Goal: Task Accomplishment & Management: Use online tool/utility

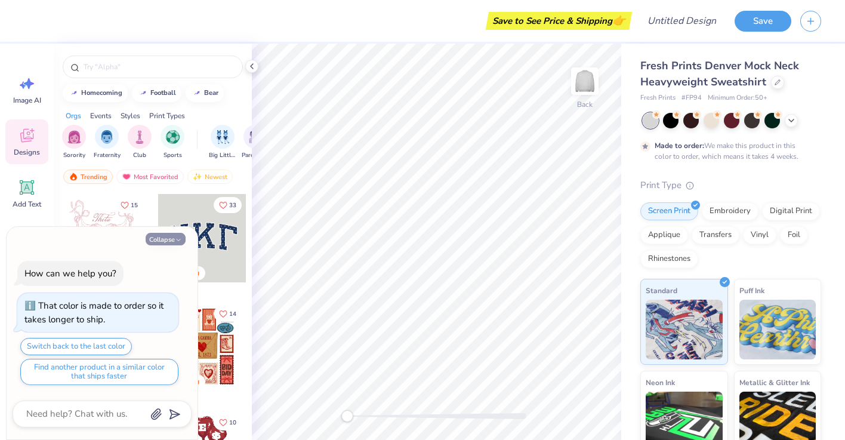
click at [161, 236] on button "Collapse" at bounding box center [166, 239] width 40 height 13
type textarea "x"
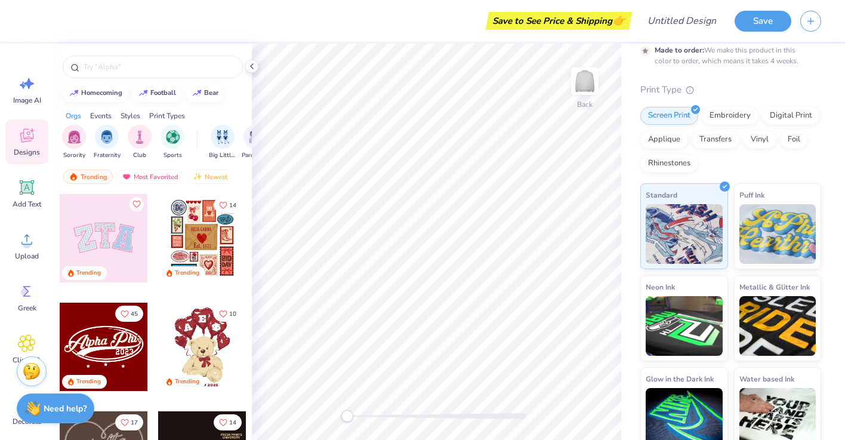
scroll to position [109, 0]
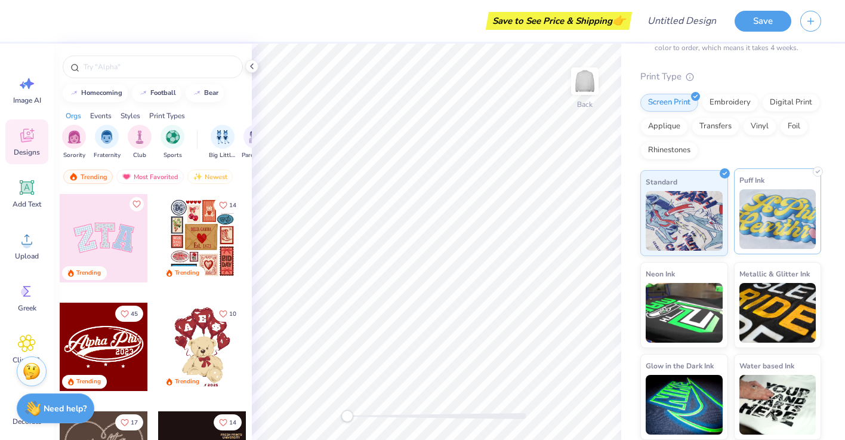
click at [762, 233] on img at bounding box center [777, 219] width 77 height 60
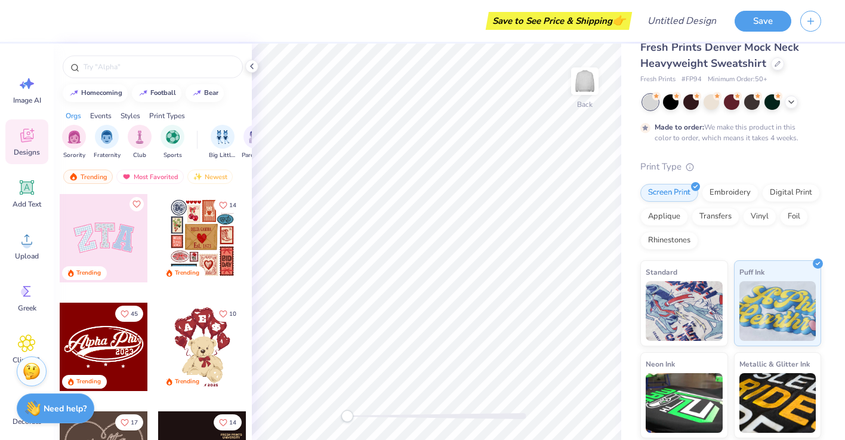
scroll to position [0, 0]
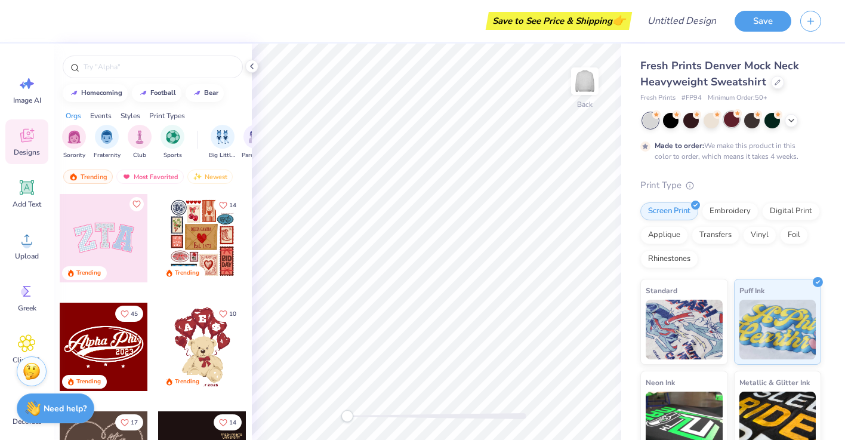
click at [732, 115] on div at bounding box center [732, 120] width 16 height 16
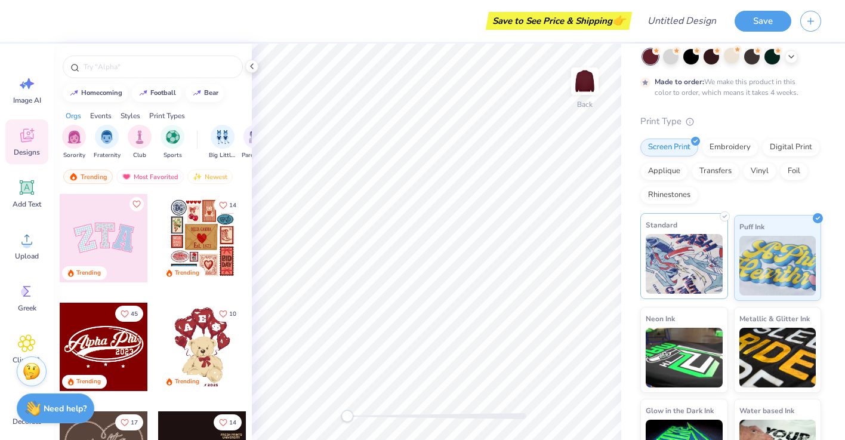
scroll to position [67, 0]
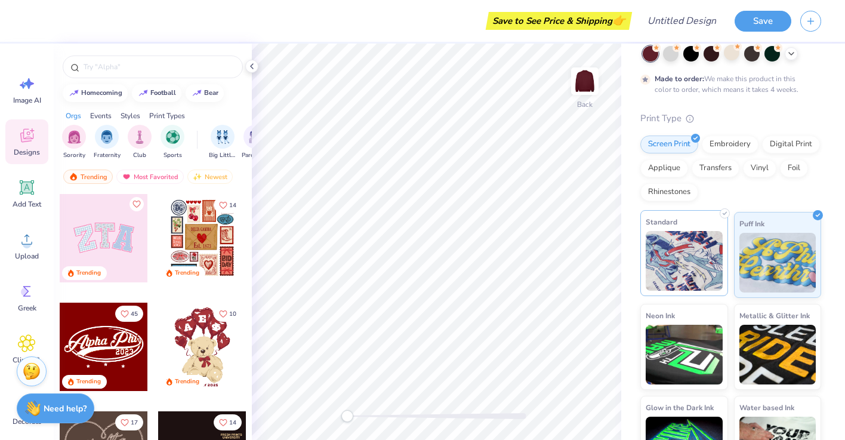
click at [691, 267] on img at bounding box center [684, 261] width 77 height 60
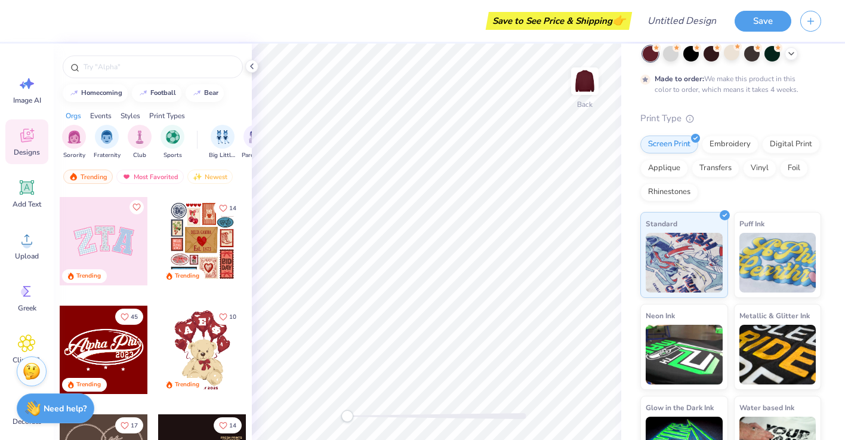
scroll to position [69, 0]
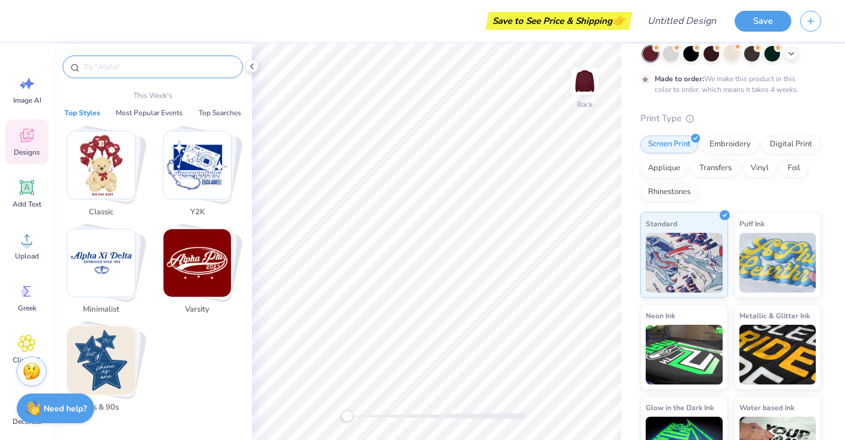
click at [131, 69] on input "text" at bounding box center [158, 67] width 153 height 12
click at [114, 360] on img "Stack Card Button 80s & 90s" at bounding box center [100, 359] width 67 height 67
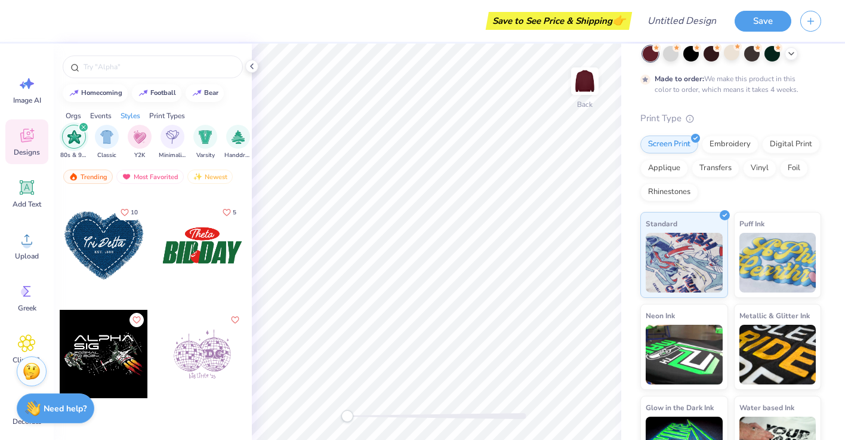
scroll to position [383, 0]
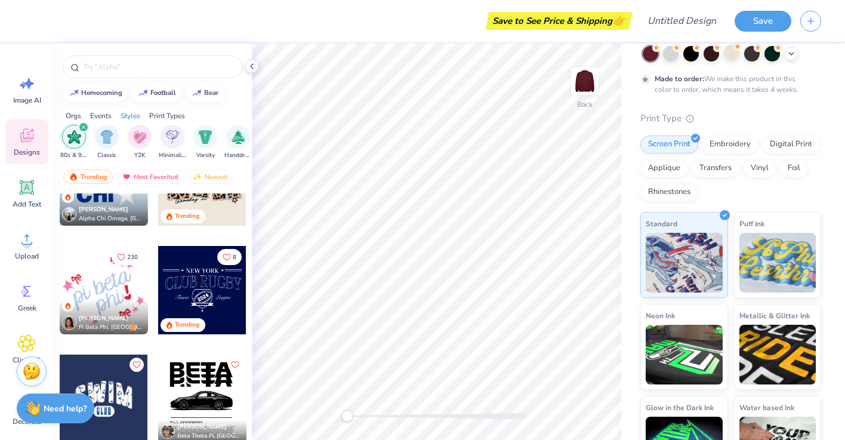
click at [82, 125] on icon "filter for 80s & 90s" at bounding box center [83, 127] width 5 height 5
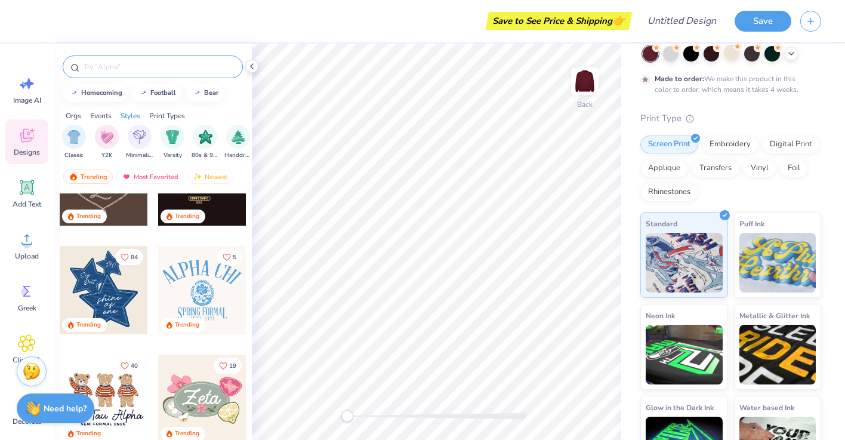
click at [115, 70] on input "text" at bounding box center [158, 67] width 153 height 12
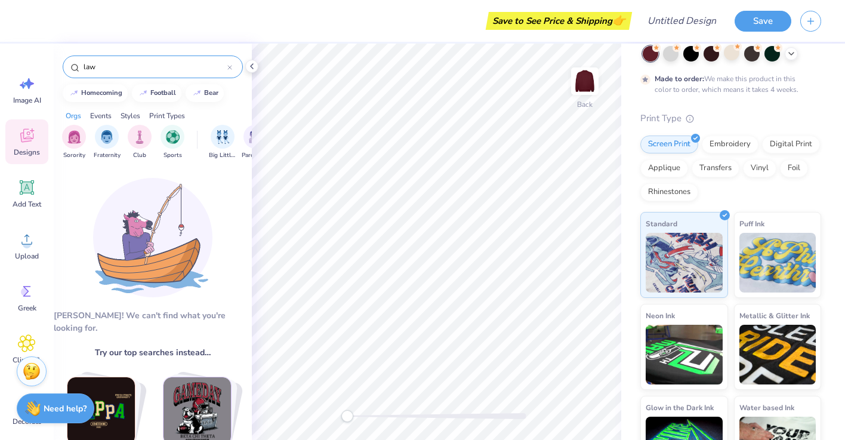
type input "law"
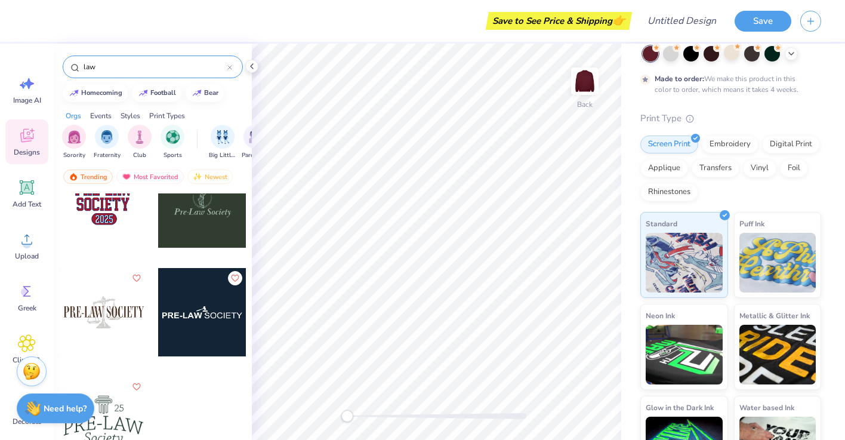
scroll to position [0, 0]
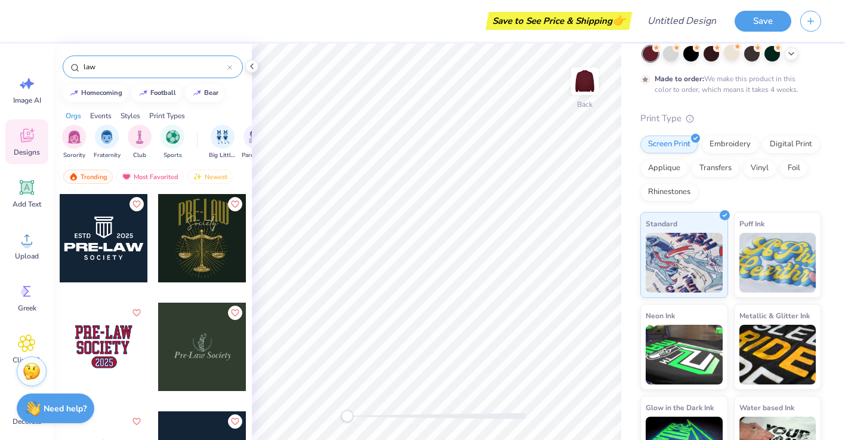
click at [91, 68] on input "law" at bounding box center [154, 67] width 145 height 12
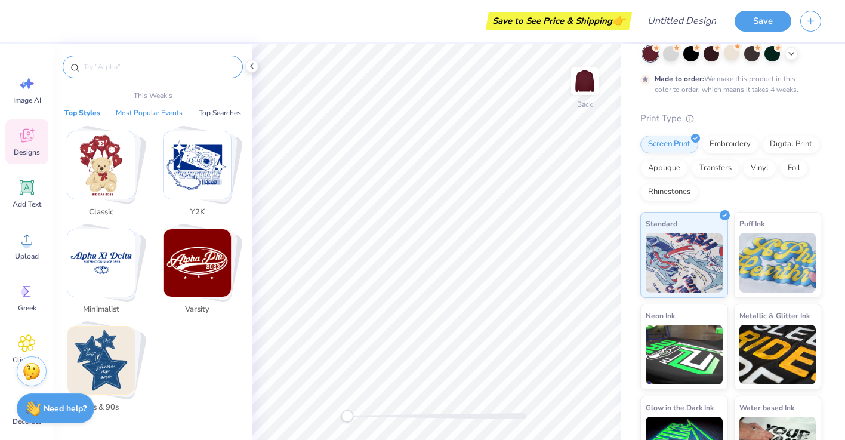
click at [141, 112] on button "Most Popular Events" at bounding box center [149, 113] width 74 height 12
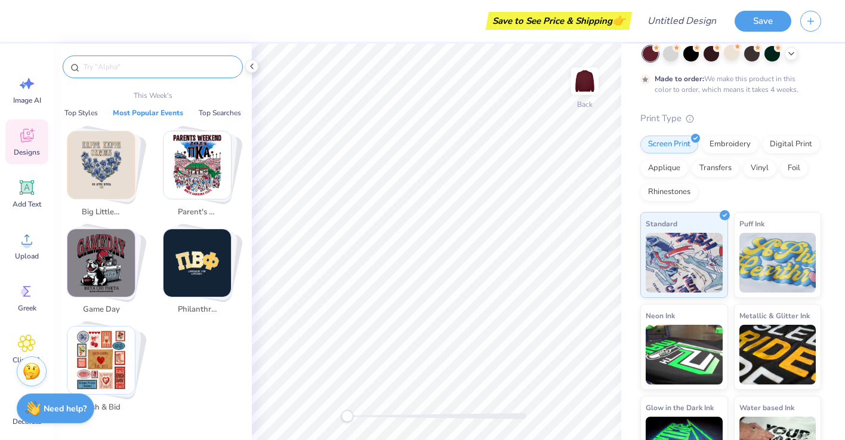
click at [119, 291] on img "Stack Card Button Game Day" at bounding box center [100, 262] width 67 height 67
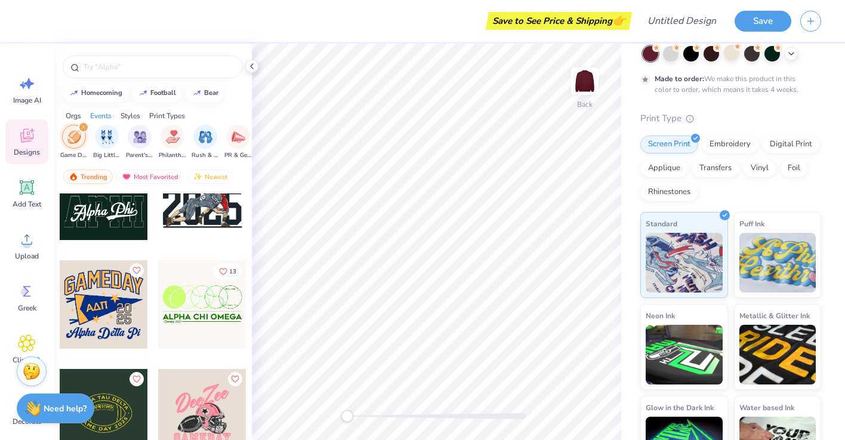
scroll to position [1034, 0]
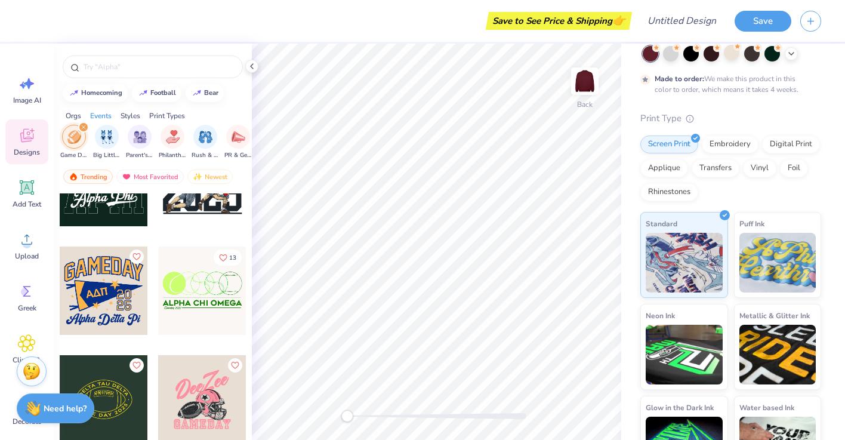
click at [82, 126] on icon "filter for Game Day" at bounding box center [83, 127] width 5 height 5
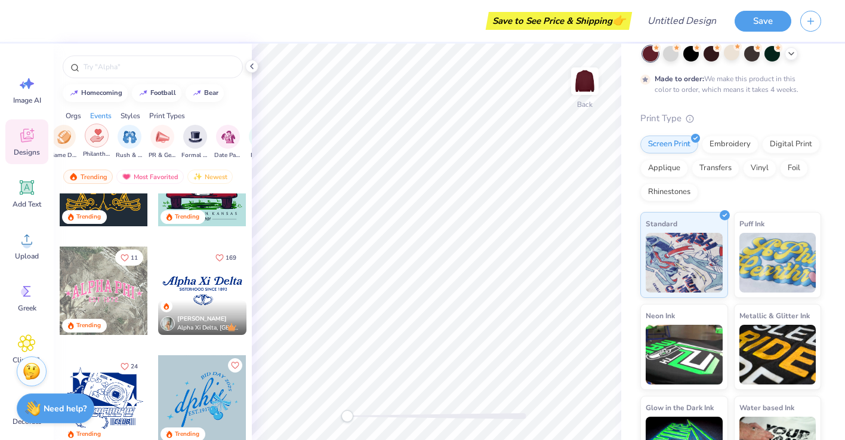
scroll to position [0, 226]
click at [161, 140] on img "filter for PR & General" at bounding box center [161, 136] width 14 height 14
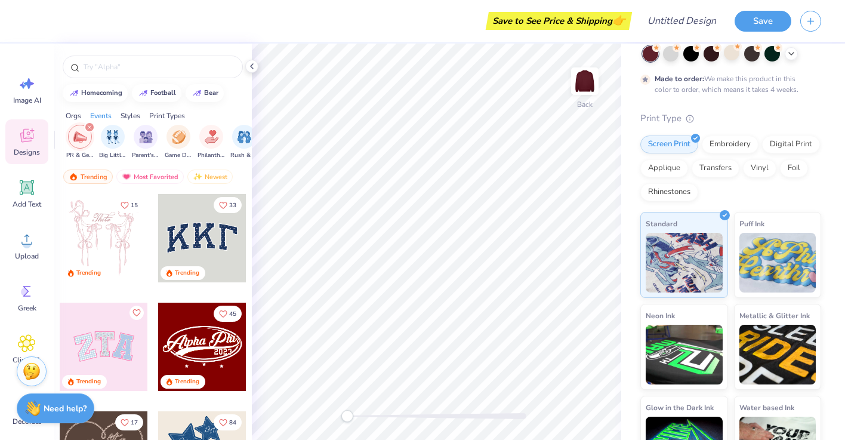
scroll to position [0, 145]
click at [205, 140] on img "filter for Philanthropy" at bounding box center [209, 136] width 14 height 14
click at [119, 127] on icon "filter for PR & General" at bounding box center [120, 127] width 4 height 4
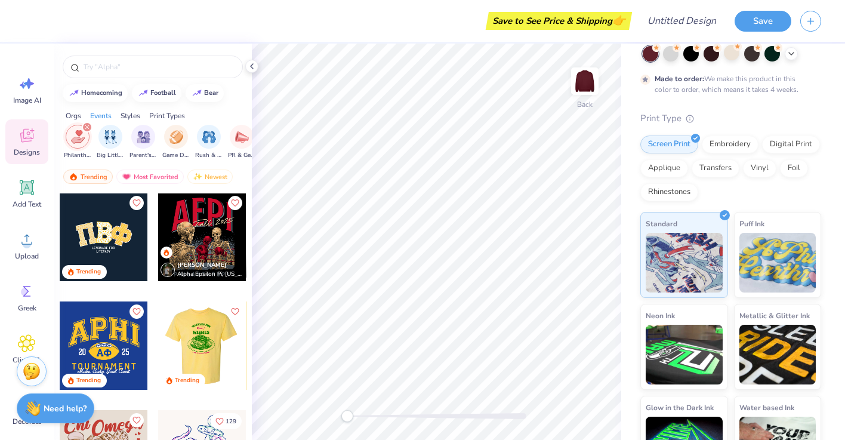
scroll to position [0, 0]
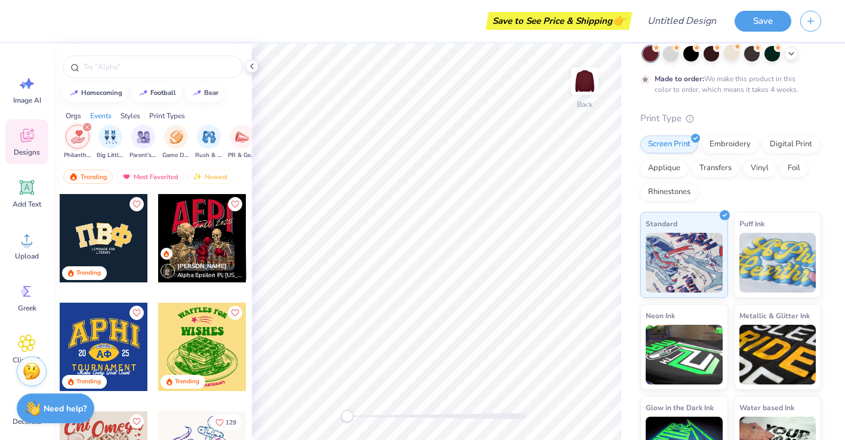
click at [199, 232] on div at bounding box center [202, 238] width 88 height 88
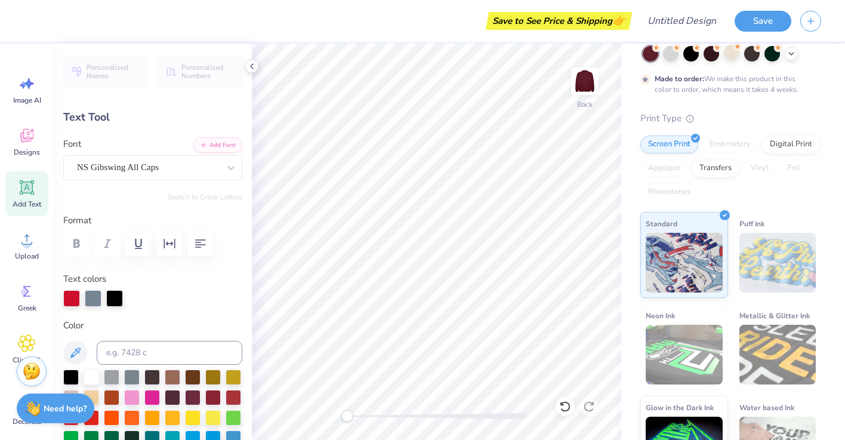
type textarea "R"
type textarea "UH LAW"
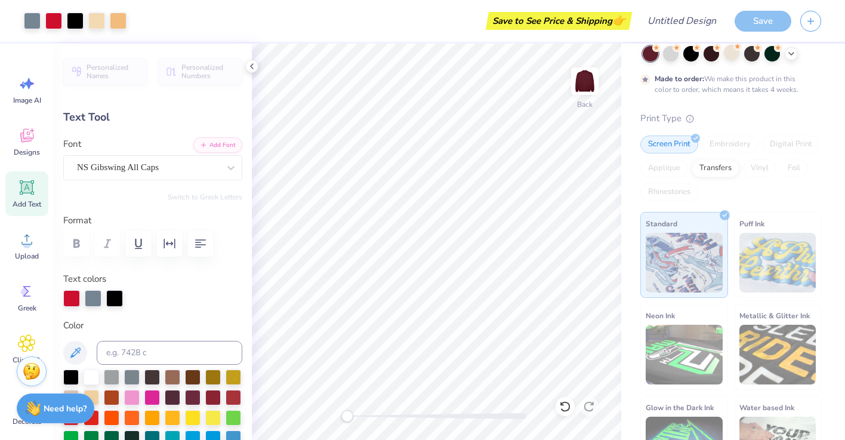
type input "16.27"
type input "5.73"
type input "1.77"
type input "14.28"
type input "5.03"
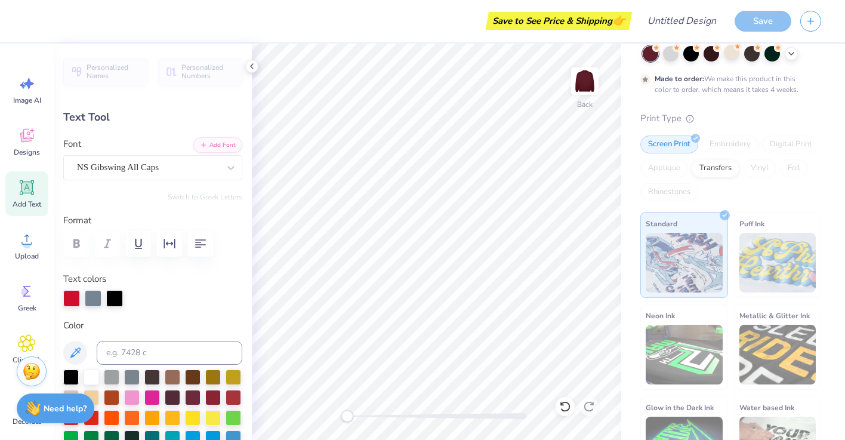
type input "2.47"
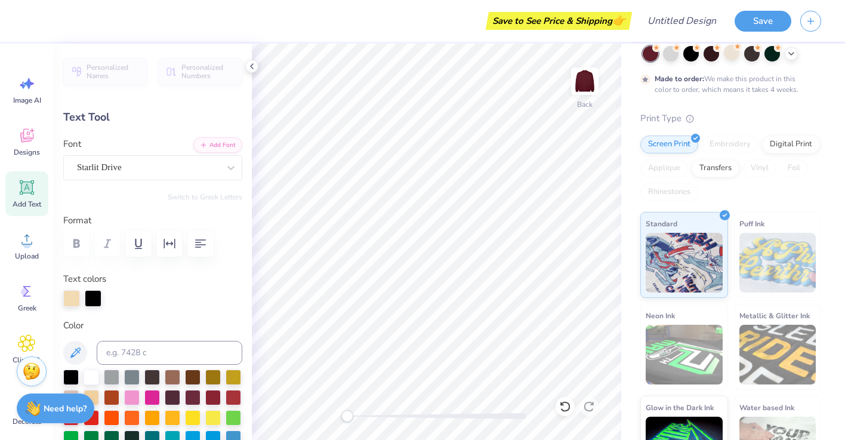
scroll to position [0, 1]
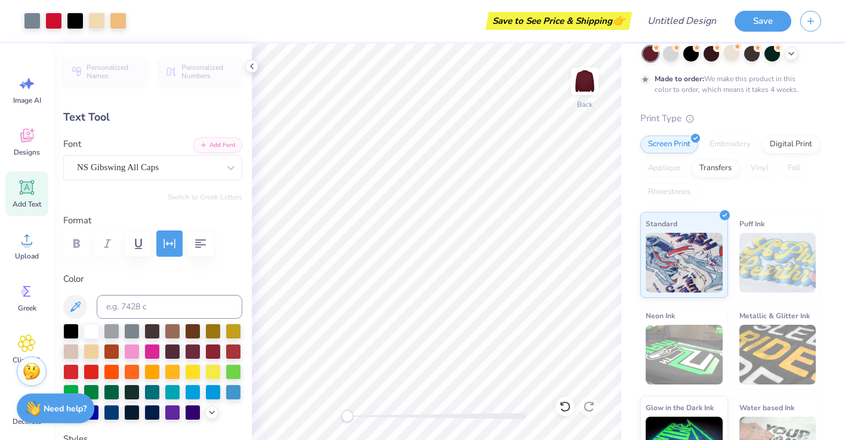
type input "10.28"
type input "0.87"
type input "15.19"
type input "0.0"
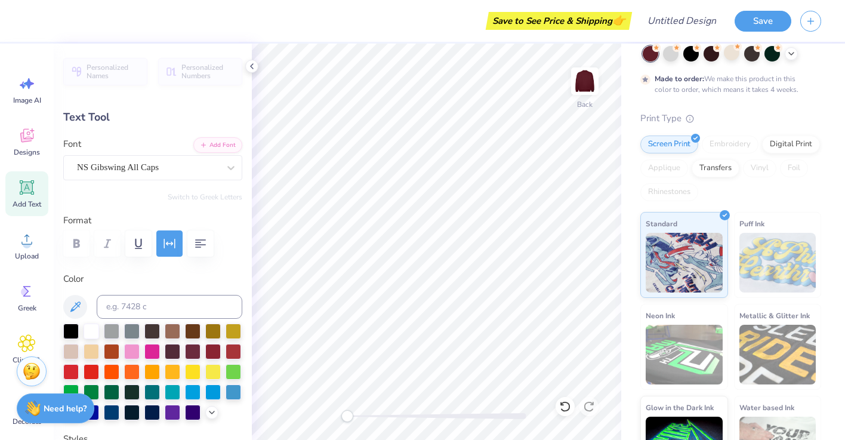
type textarea "PHI DELTA PHI"
type input "14.28"
type input "5.03"
type input "1.43"
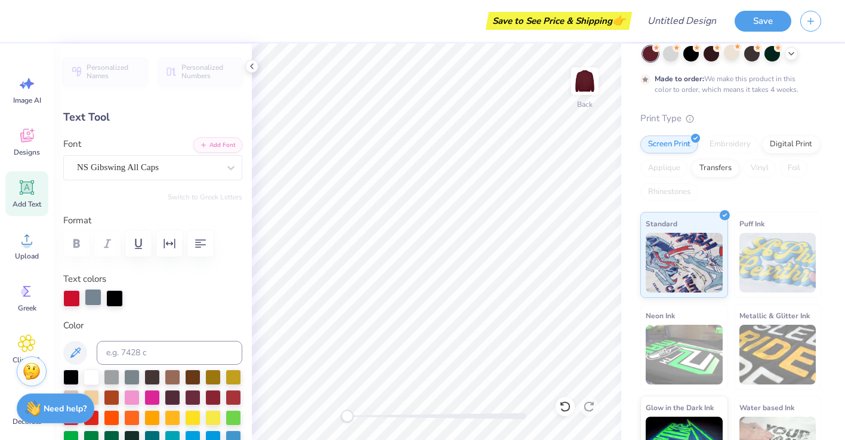
click at [96, 301] on div at bounding box center [93, 297] width 17 height 17
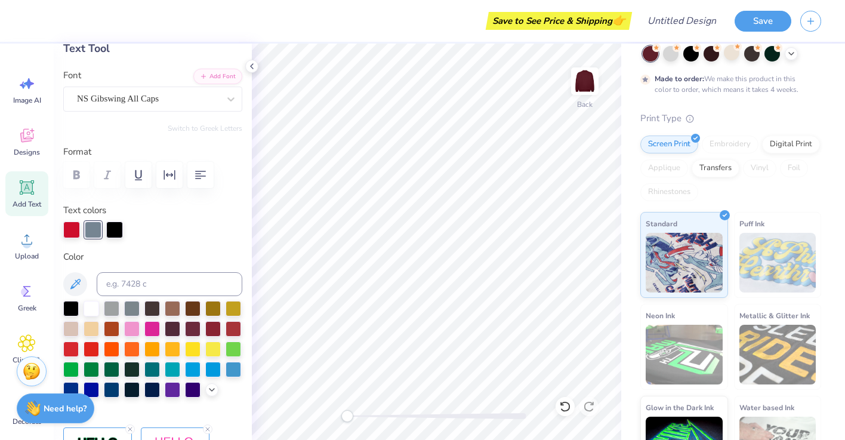
scroll to position [84, 0]
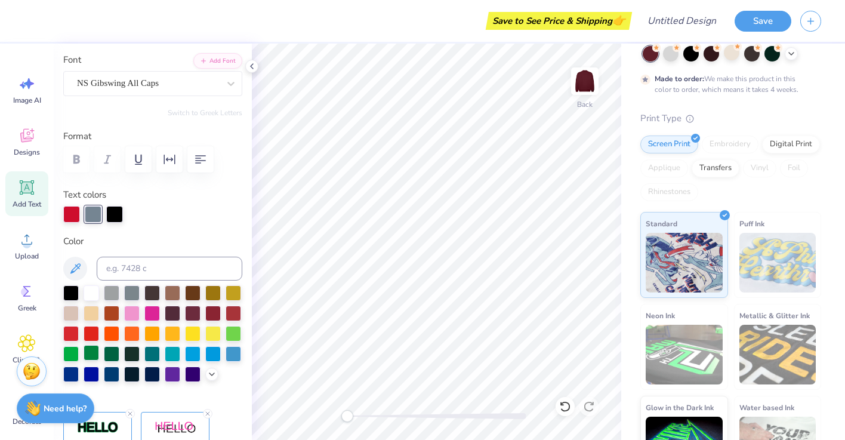
click at [89, 351] on div at bounding box center [92, 353] width 16 height 16
click at [76, 350] on div at bounding box center [71, 353] width 16 height 16
click at [115, 352] on div at bounding box center [112, 353] width 16 height 16
click at [70, 218] on div at bounding box center [71, 213] width 17 height 17
click at [106, 354] on div at bounding box center [112, 353] width 16 height 16
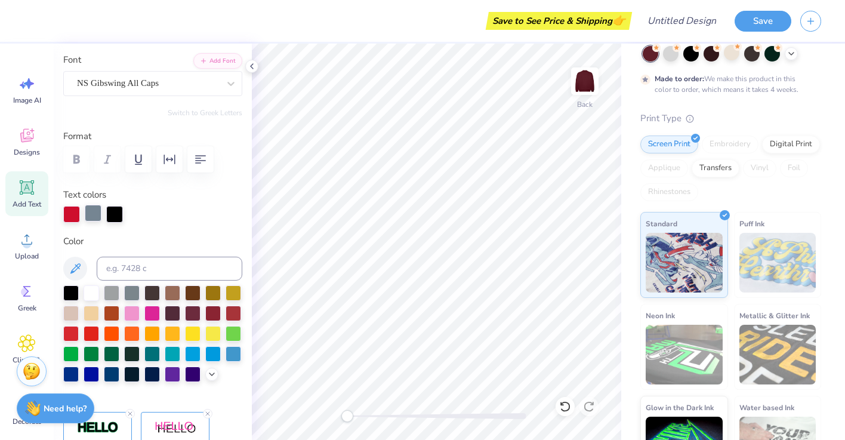
click at [92, 214] on div at bounding box center [93, 213] width 17 height 17
click at [86, 336] on div at bounding box center [92, 333] width 16 height 16
click at [86, 332] on div at bounding box center [92, 333] width 16 height 16
click at [75, 212] on div at bounding box center [71, 213] width 17 height 17
click at [110, 352] on div at bounding box center [112, 353] width 16 height 16
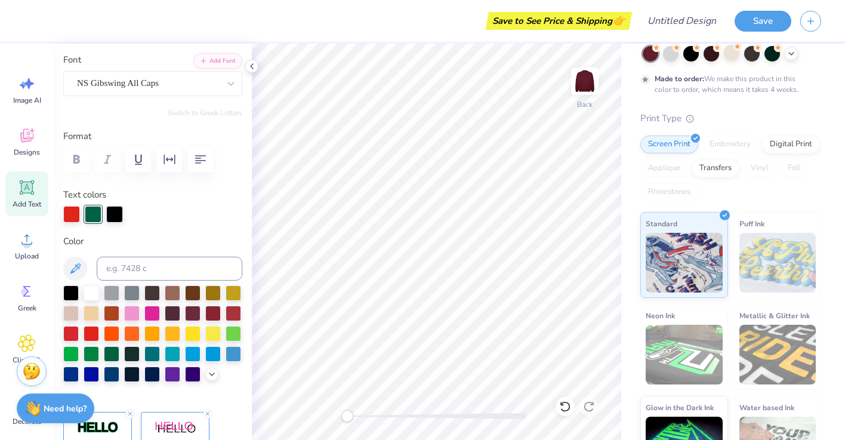
click at [135, 227] on div "Personalized Names Personalized Numbers Text Tool Add Font Font NS Gibswing All…" at bounding box center [153, 242] width 198 height 396
click at [97, 214] on div at bounding box center [93, 214] width 17 height 17
click at [94, 214] on div at bounding box center [93, 213] width 17 height 17
click at [91, 333] on div at bounding box center [92, 333] width 16 height 16
click at [110, 214] on div at bounding box center [114, 213] width 17 height 17
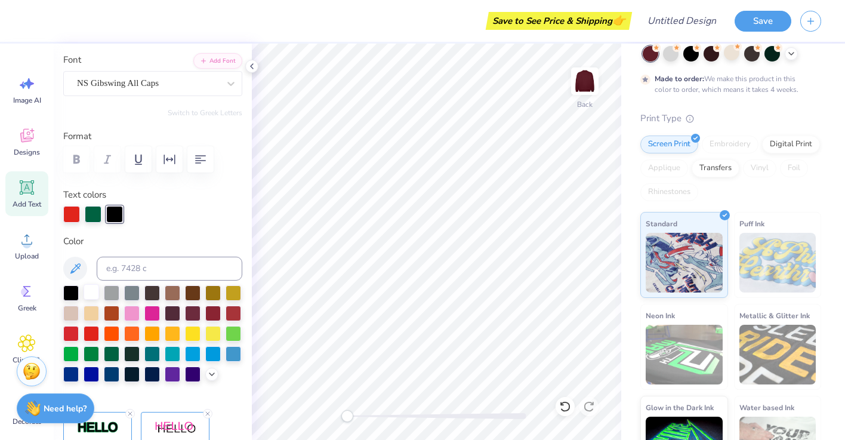
click at [88, 295] on div at bounding box center [92, 292] width 16 height 16
click at [95, 209] on div at bounding box center [93, 213] width 17 height 17
click at [93, 335] on div at bounding box center [92, 333] width 16 height 16
click at [75, 214] on div at bounding box center [71, 214] width 17 height 17
click at [107, 350] on div at bounding box center [112, 353] width 16 height 16
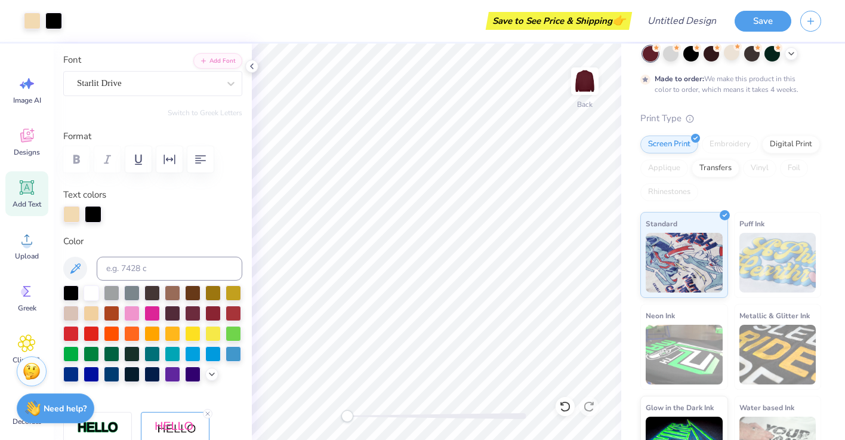
type input "7.65"
type input "2.41"
type input "5.26"
type input "-8.0"
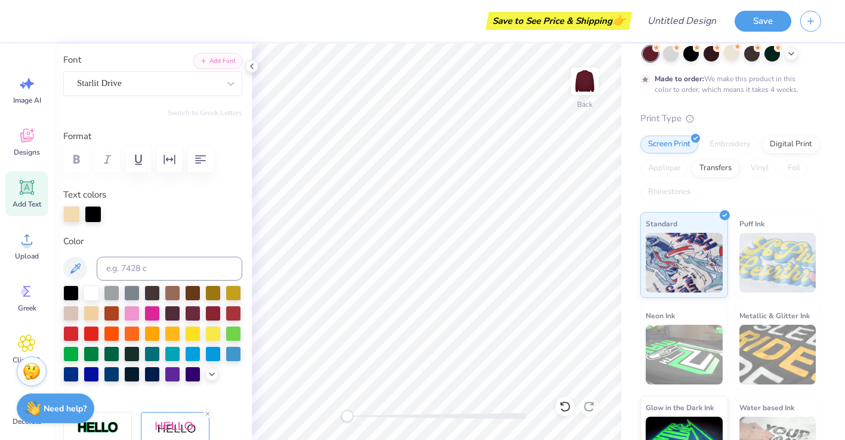
type textarea "phi delta phi"
type input "0.0"
type input "10.77"
type input "2.82"
type input "4.88"
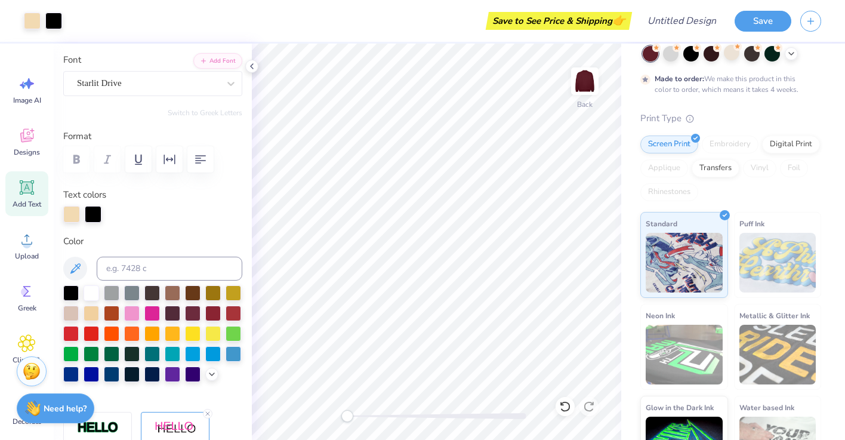
type input "-8.0"
type input "9.32"
type input "2.44"
type input "5.06"
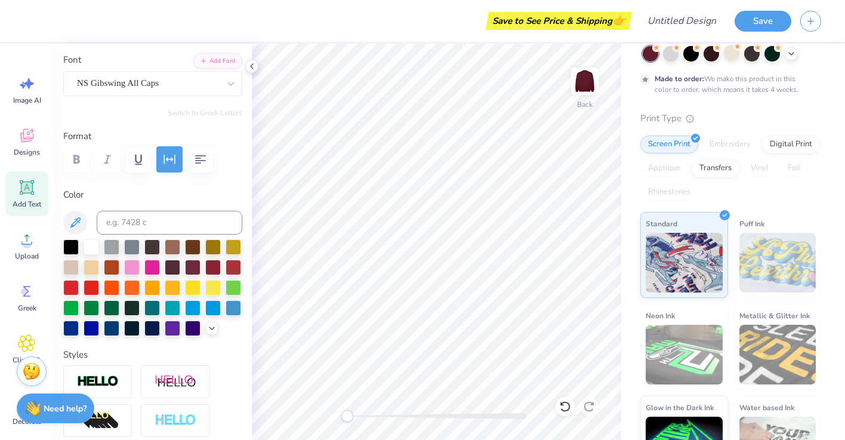
type input "10.04"
type input "0.85"
type input "15.20"
type input "0.0"
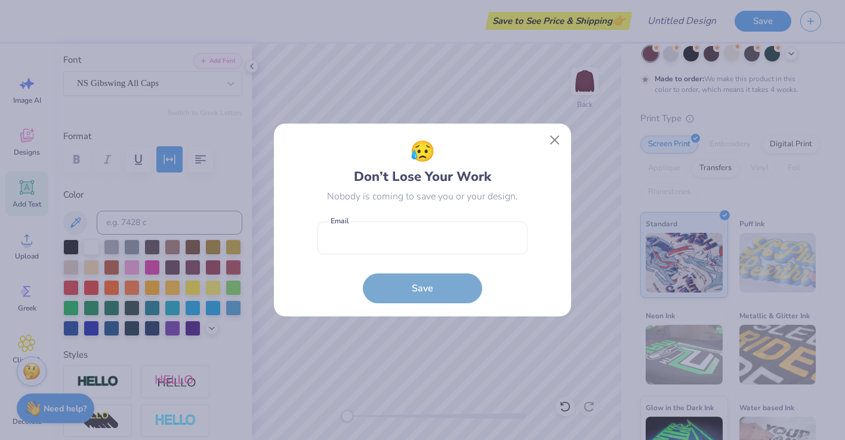
click at [423, 333] on div "😥 Don’t Lose Your Work Nobody is coming to save you or your design. Email is a …" at bounding box center [422, 220] width 845 height 440
click at [553, 137] on div "😥 Don’t Lose Your Work Nobody is coming to save you or your design. Email is a …" at bounding box center [422, 220] width 845 height 440
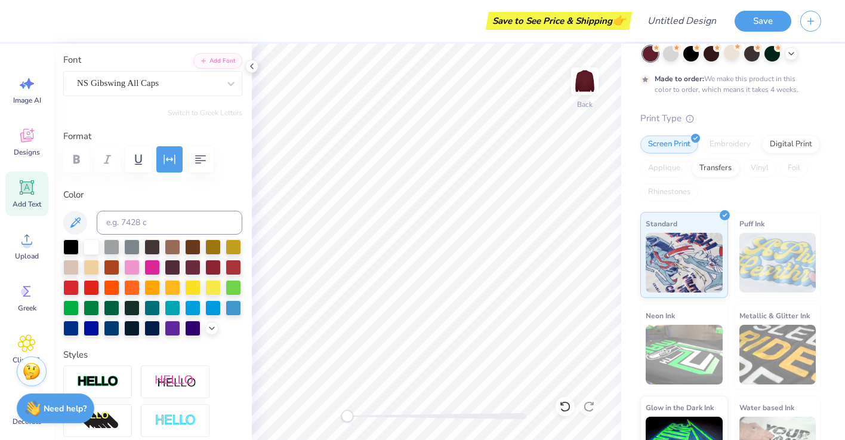
scroll to position [0, 0]
type textarea "P"
type textarea "Est. 1976"
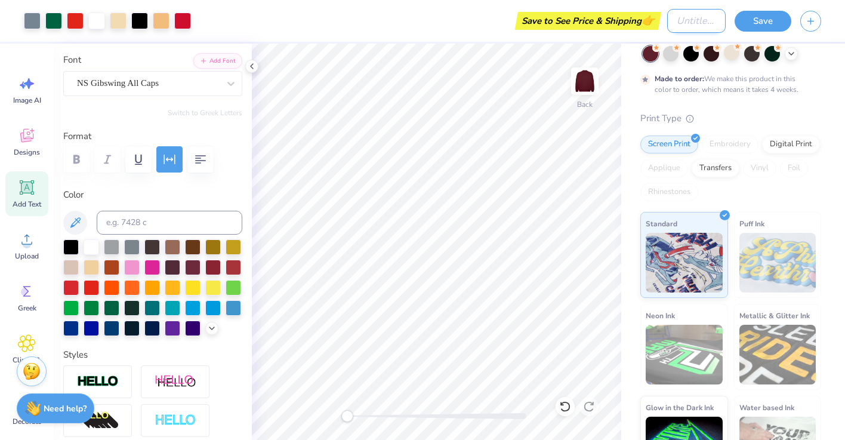
click at [699, 21] on input "Design Title" at bounding box center [696, 21] width 58 height 24
type input "pdp sweatshirt"
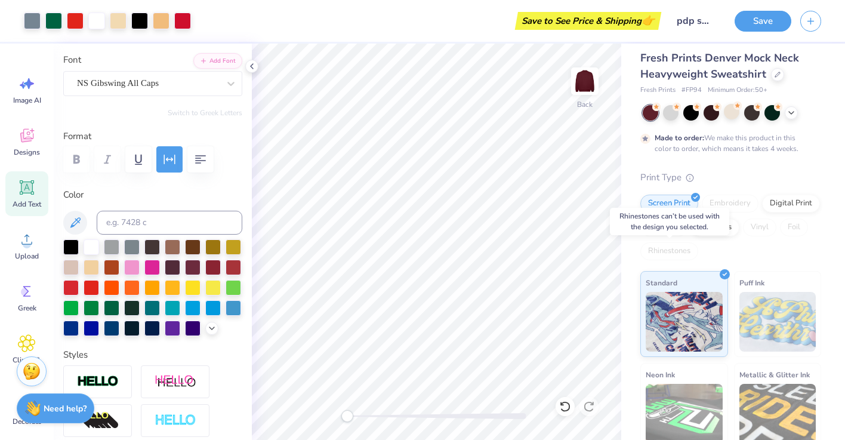
scroll to position [0, 0]
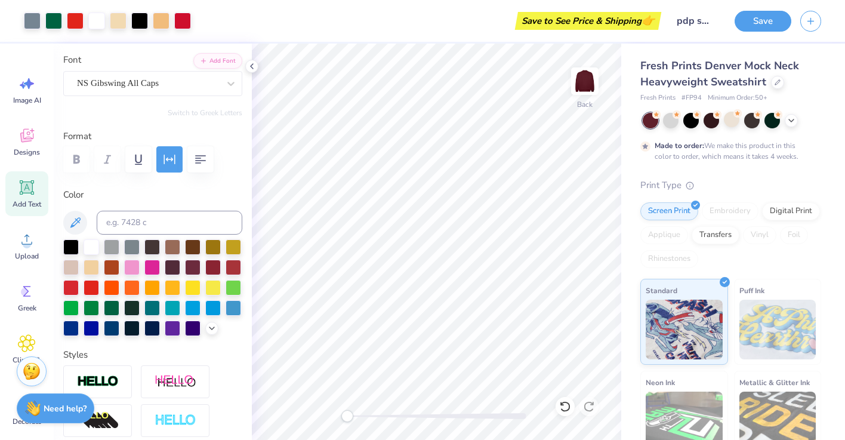
type input "14.28"
type input "5.03"
type input "1.43"
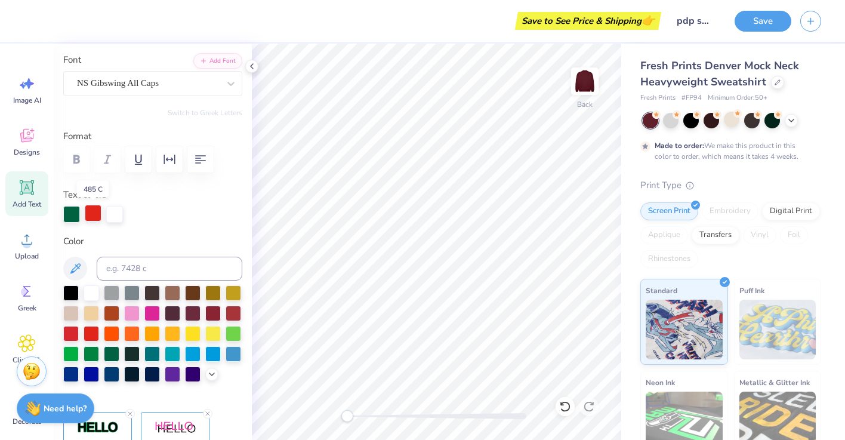
click at [90, 215] on div at bounding box center [93, 213] width 17 height 17
click at [69, 295] on div at bounding box center [71, 292] width 16 height 16
type input "6.46"
type input "0.87"
type input "15.19"
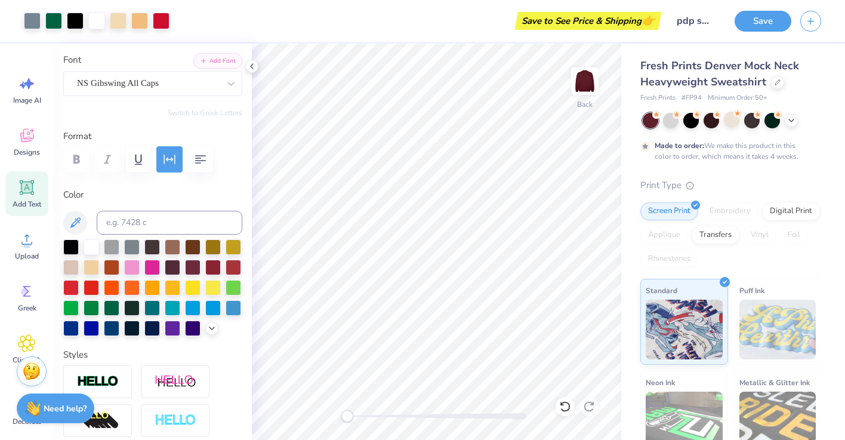
type input "14.28"
type input "5.03"
type input "1.43"
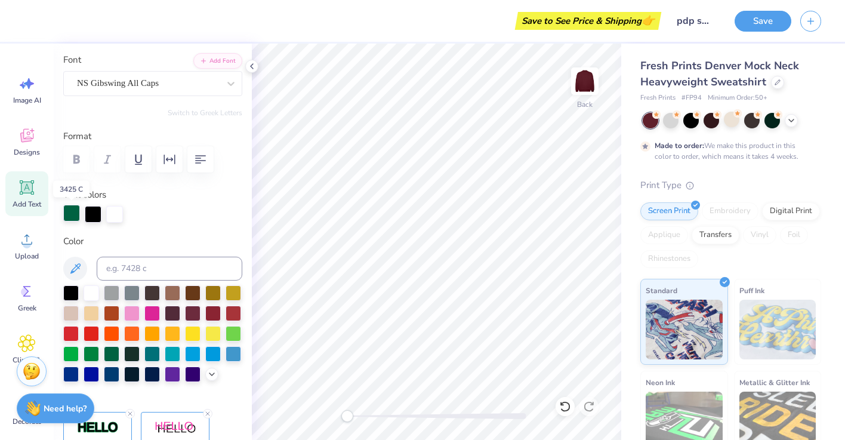
click at [73, 214] on div at bounding box center [71, 213] width 17 height 17
click at [130, 353] on div at bounding box center [132, 353] width 16 height 16
click at [234, 318] on div at bounding box center [234, 312] width 16 height 16
click at [216, 313] on div at bounding box center [213, 312] width 16 height 16
click at [232, 335] on div at bounding box center [234, 333] width 16 height 16
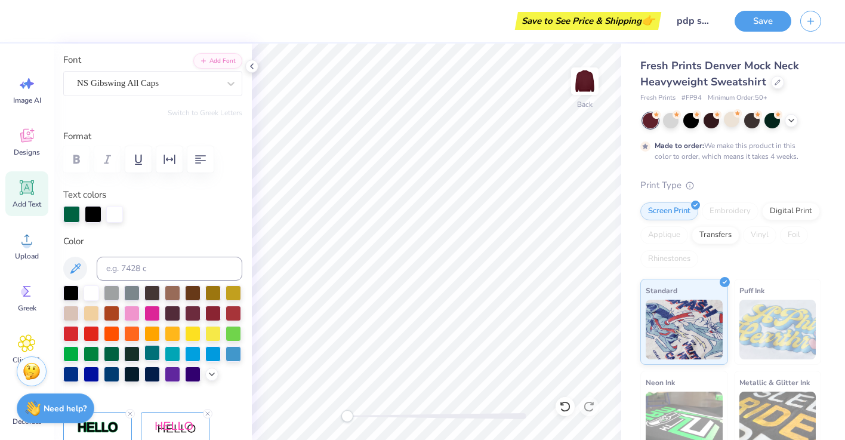
click at [144, 355] on div at bounding box center [152, 353] width 16 height 16
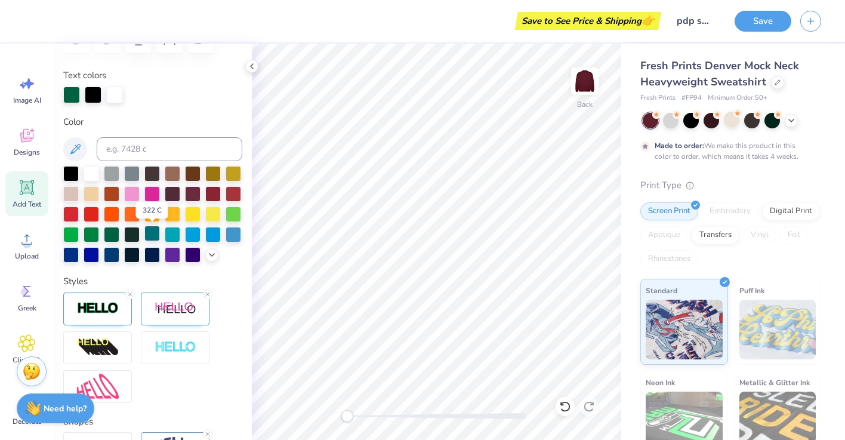
scroll to position [205, 0]
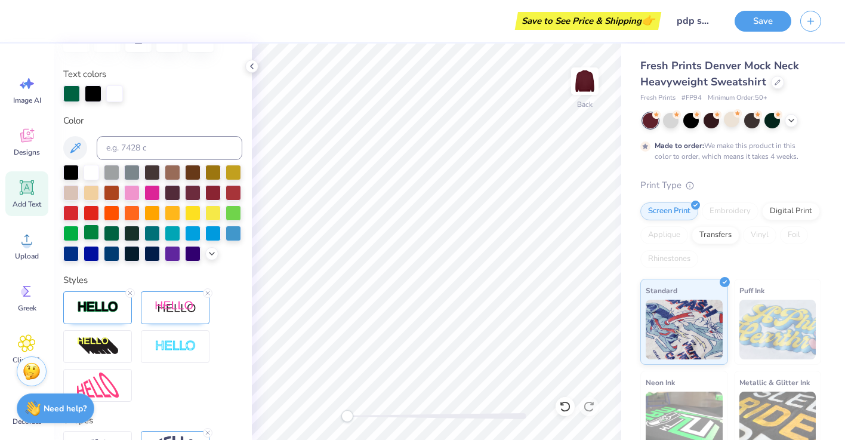
click at [93, 231] on div at bounding box center [92, 232] width 16 height 16
click at [105, 230] on div at bounding box center [112, 232] width 16 height 16
click at [132, 233] on div at bounding box center [132, 232] width 16 height 16
click at [196, 95] on div at bounding box center [152, 93] width 179 height 17
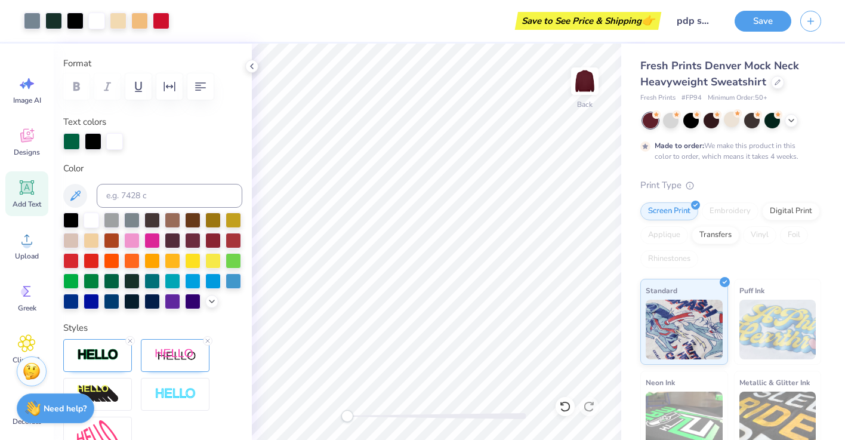
scroll to position [156, 0]
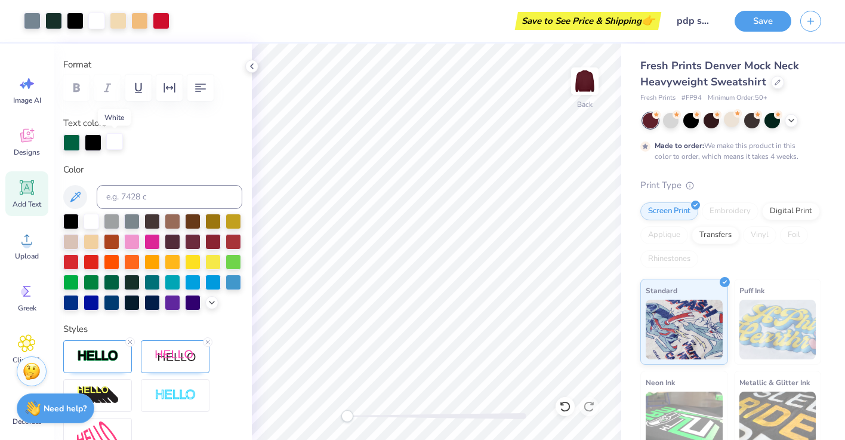
click at [119, 144] on div at bounding box center [114, 141] width 17 height 17
click at [116, 224] on div at bounding box center [112, 220] width 16 height 16
click at [116, 140] on div at bounding box center [114, 141] width 17 height 17
click at [154, 221] on div at bounding box center [152, 220] width 16 height 16
click at [152, 219] on div at bounding box center [152, 220] width 16 height 16
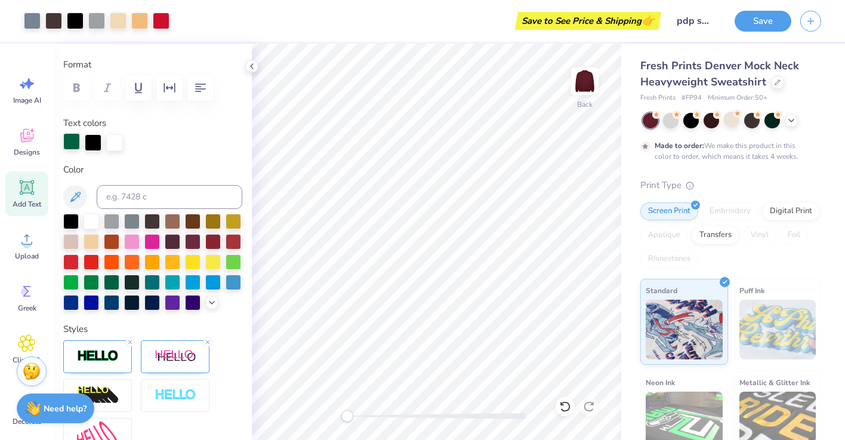
click at [72, 143] on div at bounding box center [71, 141] width 17 height 17
click at [119, 140] on div at bounding box center [114, 141] width 17 height 17
click at [91, 241] on div at bounding box center [92, 241] width 16 height 16
click at [97, 146] on div at bounding box center [93, 141] width 17 height 17
click at [115, 279] on div at bounding box center [112, 281] width 16 height 16
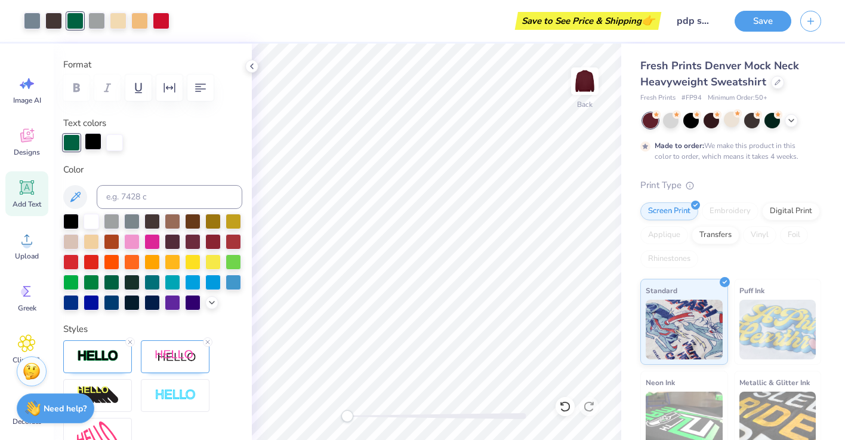
click at [92, 140] on div at bounding box center [93, 141] width 17 height 17
click at [134, 283] on div at bounding box center [132, 281] width 16 height 16
click at [92, 144] on div at bounding box center [93, 141] width 17 height 17
click at [73, 282] on div at bounding box center [71, 281] width 16 height 16
click at [91, 140] on div at bounding box center [93, 141] width 17 height 17
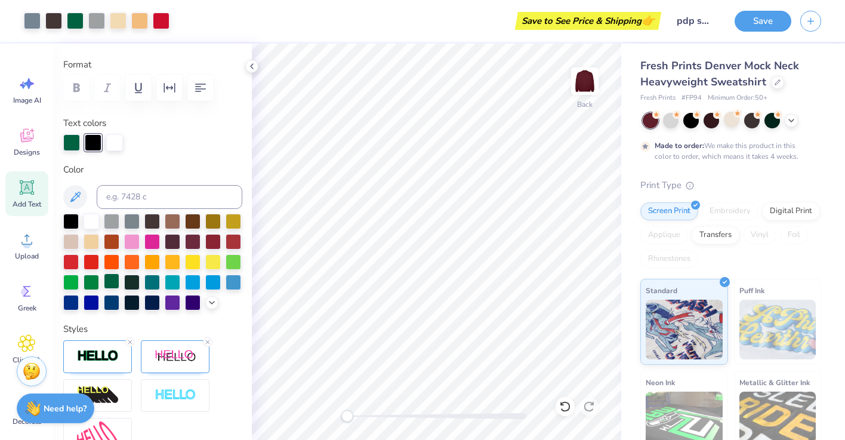
click at [109, 282] on div at bounding box center [112, 281] width 16 height 16
click at [566, 407] on icon at bounding box center [565, 406] width 12 height 12
click at [563, 412] on icon at bounding box center [565, 406] width 12 height 12
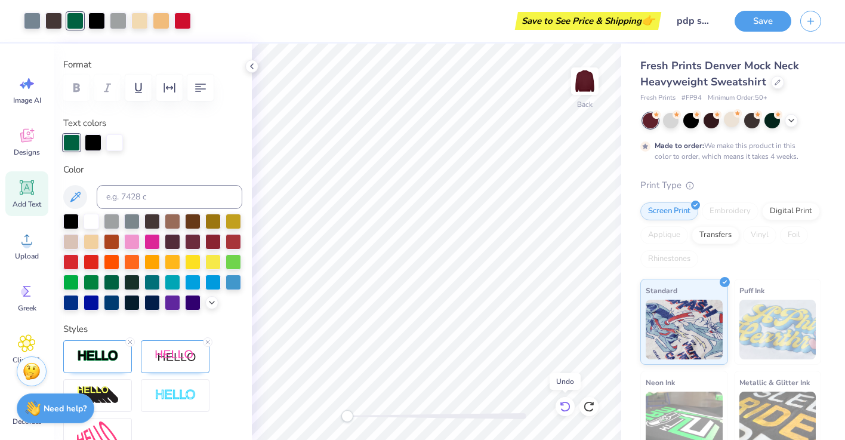
click at [563, 412] on icon at bounding box center [565, 406] width 12 height 12
click at [563, 411] on icon at bounding box center [565, 406] width 12 height 12
click at [564, 405] on icon at bounding box center [565, 406] width 12 height 12
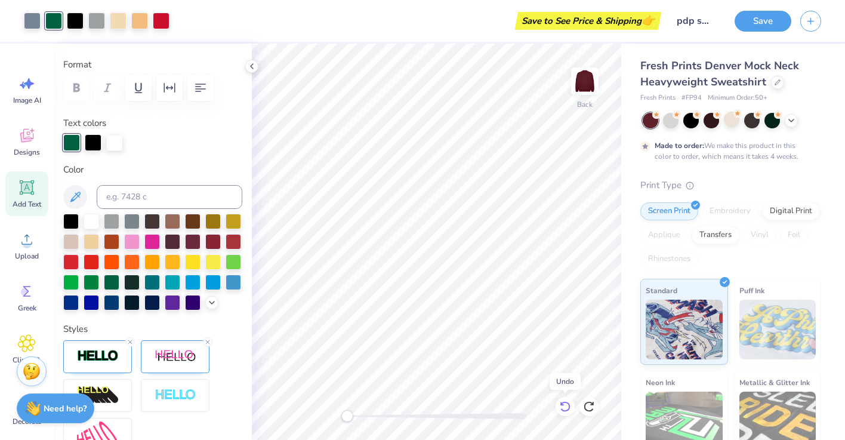
click at [564, 405] on icon at bounding box center [565, 406] width 12 height 12
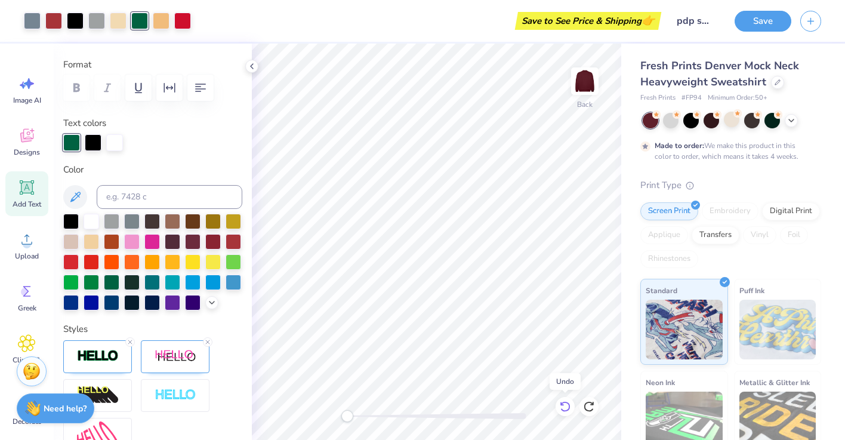
click at [564, 405] on icon at bounding box center [565, 406] width 12 height 12
click at [587, 405] on icon at bounding box center [589, 406] width 12 height 12
click at [790, 117] on icon at bounding box center [792, 120] width 10 height 10
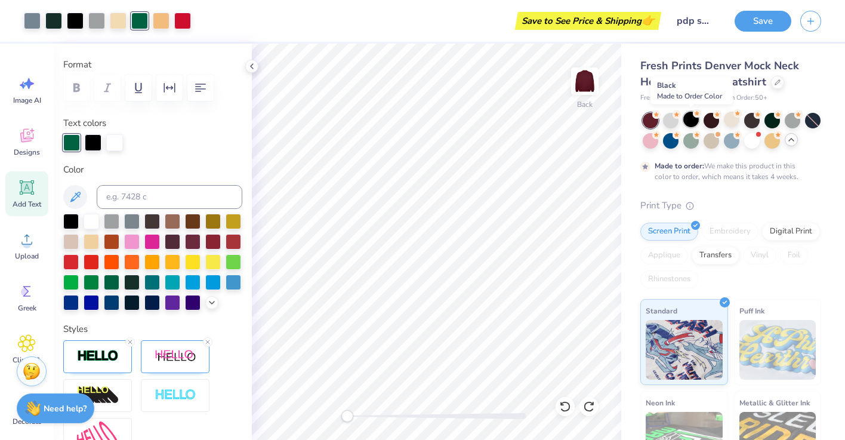
click at [695, 121] on div at bounding box center [691, 120] width 16 height 16
click at [790, 122] on div at bounding box center [793, 120] width 16 height 16
click at [670, 119] on div at bounding box center [671, 120] width 16 height 16
click at [751, 122] on div at bounding box center [752, 120] width 16 height 16
click at [689, 120] on div at bounding box center [691, 120] width 16 height 16
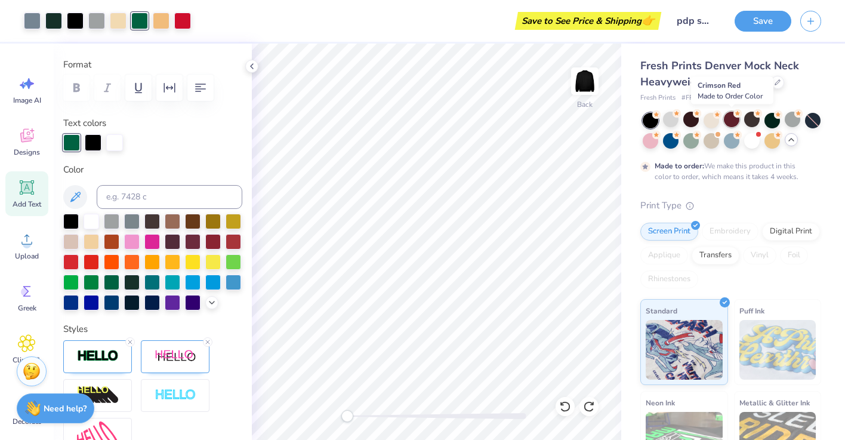
click at [735, 122] on div at bounding box center [732, 120] width 16 height 16
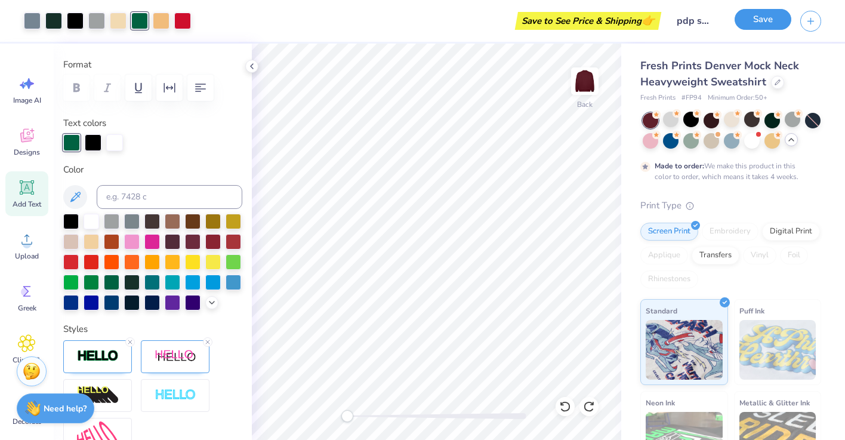
click at [754, 20] on button "Save" at bounding box center [763, 19] width 57 height 21
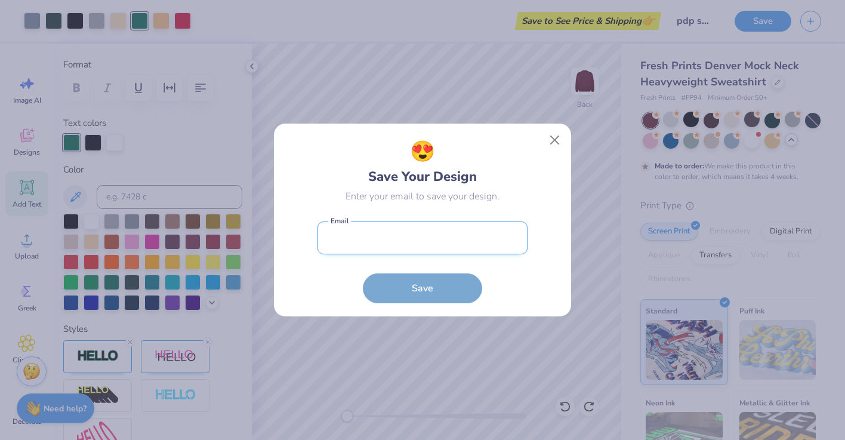
click at [450, 243] on input "email" at bounding box center [423, 237] width 210 height 33
type input "[EMAIL_ADDRESS][US_STATE][DOMAIN_NAME]"
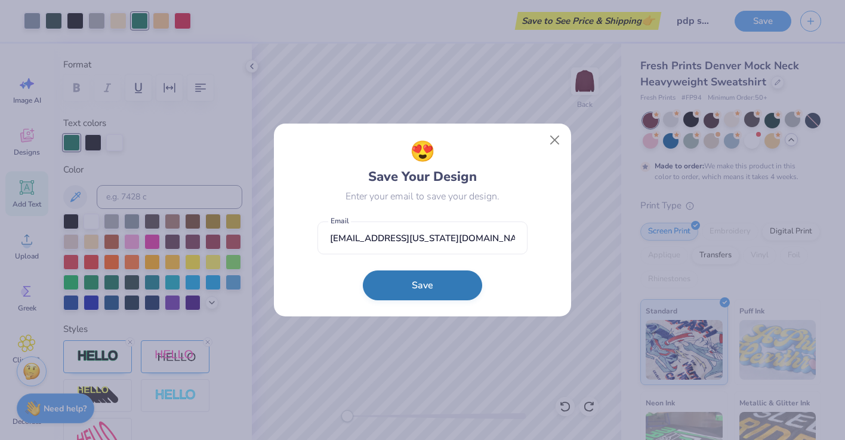
click at [420, 282] on button "Save" at bounding box center [422, 285] width 119 height 30
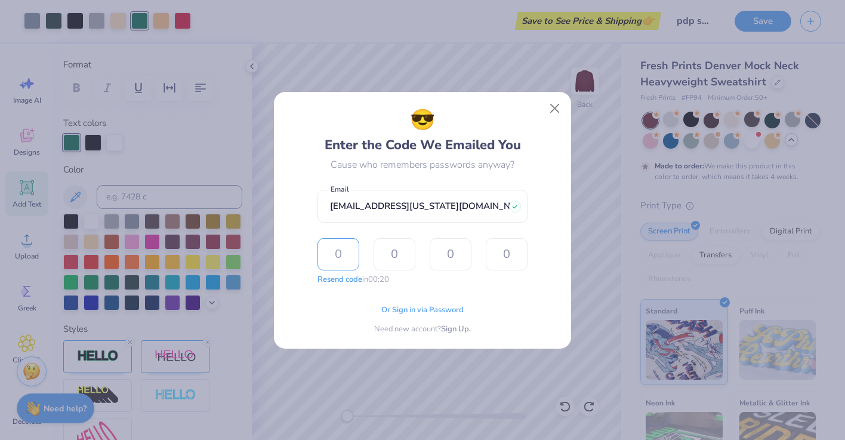
type input "8"
type input "2"
type input "3"
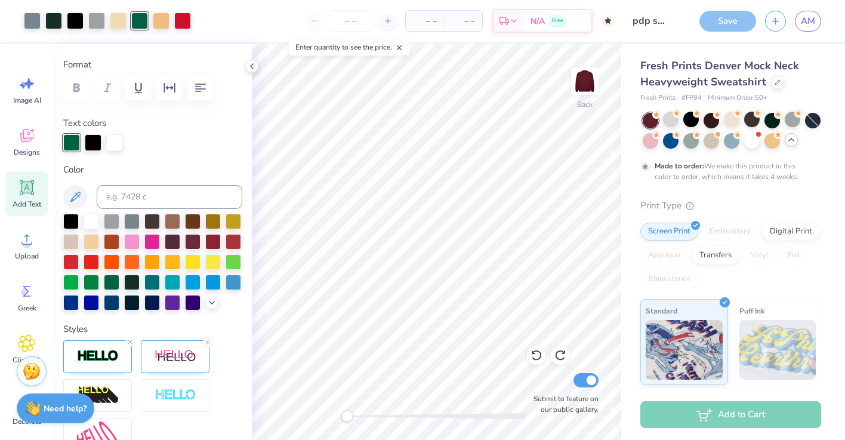
click at [728, 19] on div "Save" at bounding box center [727, 21] width 57 height 21
click at [807, 23] on span "AM" at bounding box center [808, 21] width 14 height 14
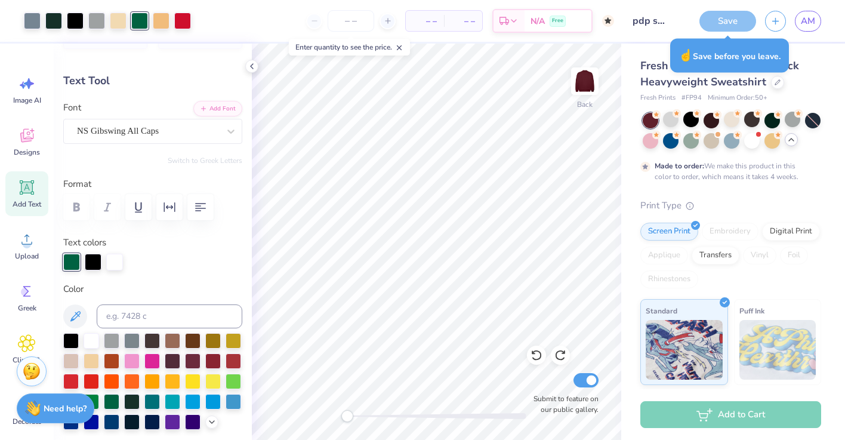
scroll to position [0, 0]
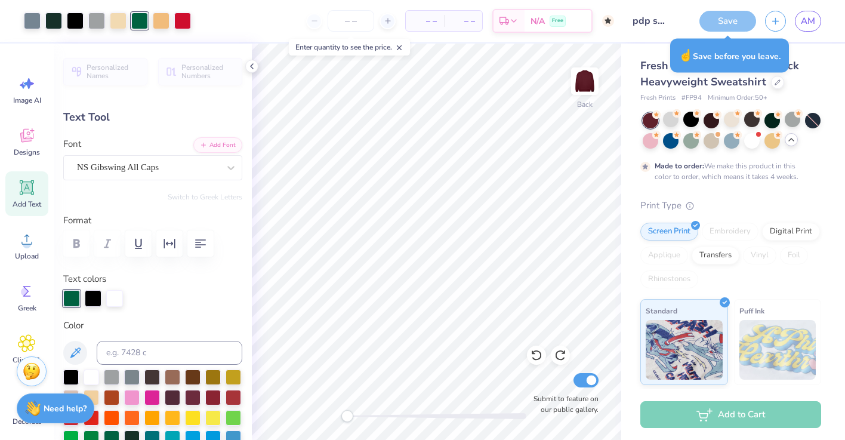
click at [730, 22] on div "Save" at bounding box center [727, 21] width 57 height 21
click at [710, 23] on div "Save" at bounding box center [727, 21] width 57 height 21
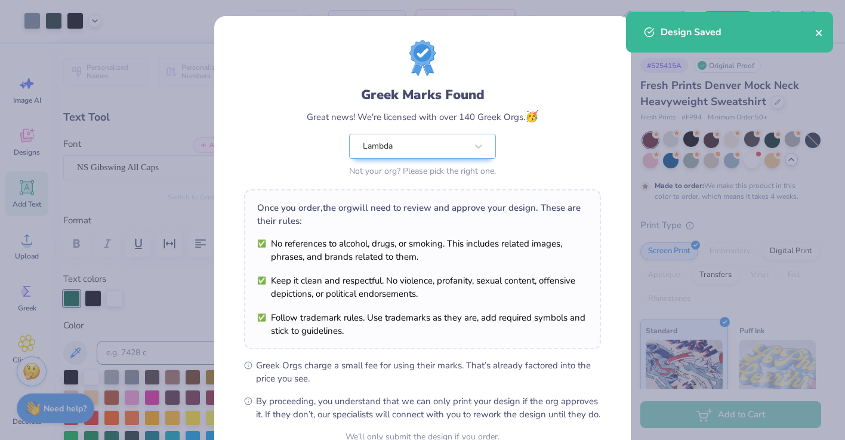
click at [819, 29] on icon "close" at bounding box center [819, 33] width 8 height 10
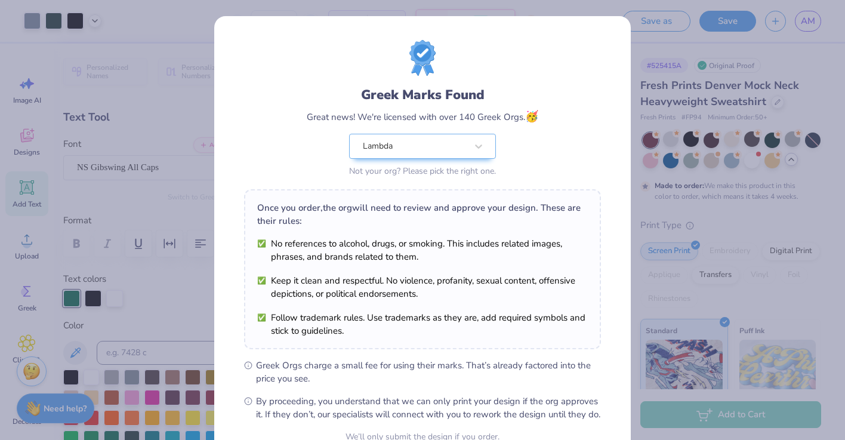
scroll to position [119, 0]
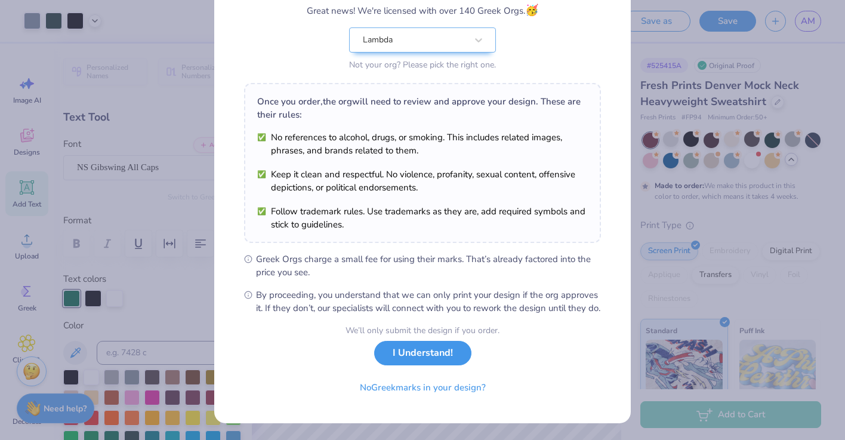
click at [419, 352] on button "I Understand!" at bounding box center [422, 353] width 97 height 24
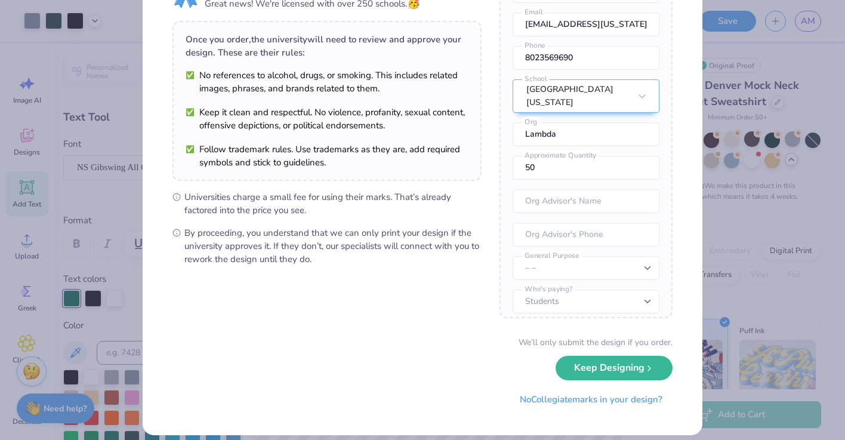
scroll to position [79, 0]
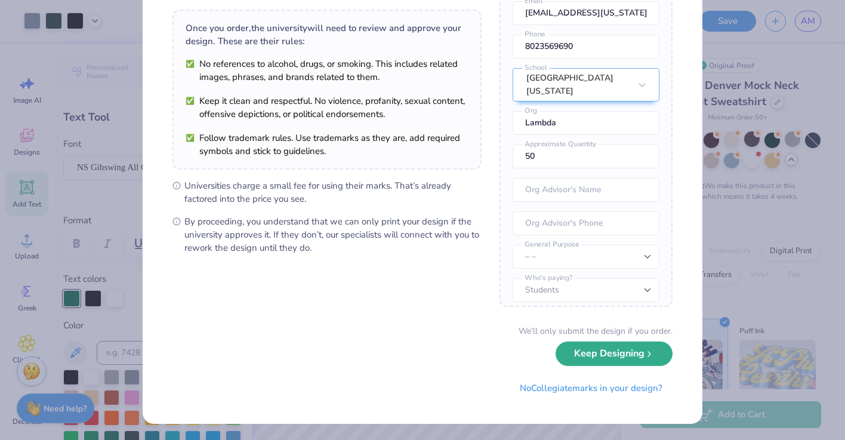
click at [590, 360] on button "Keep Designing" at bounding box center [614, 353] width 117 height 24
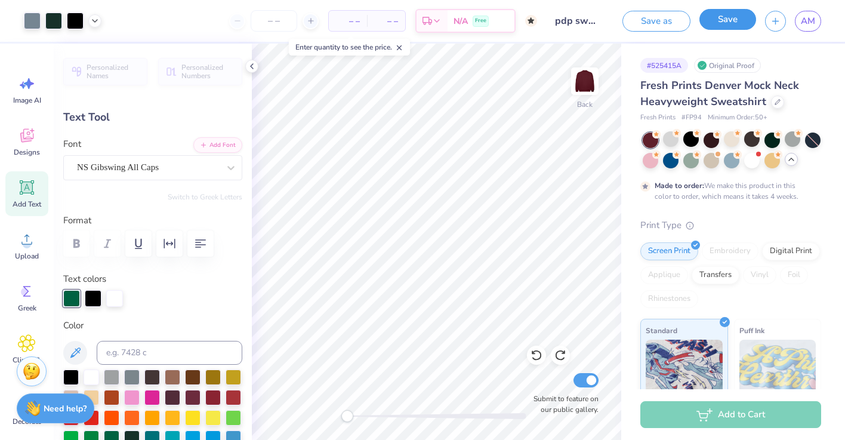
click at [730, 24] on button "Save" at bounding box center [727, 19] width 57 height 21
